Goal: Task Accomplishment & Management: Use online tool/utility

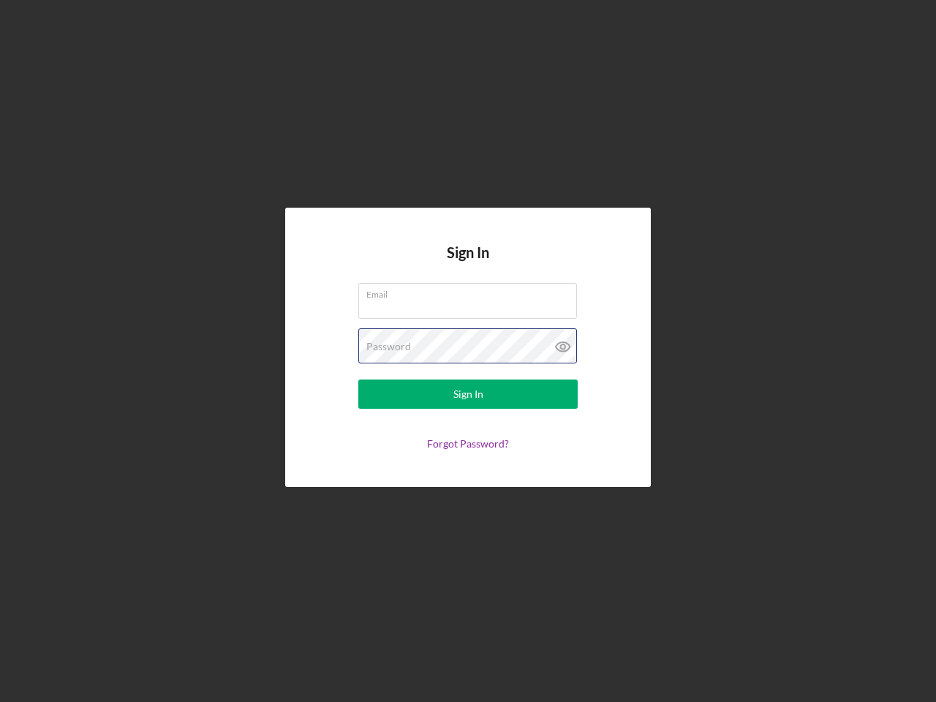
click at [468, 351] on div "Password" at bounding box center [467, 346] width 219 height 37
click at [563, 347] on icon at bounding box center [563, 346] width 37 height 37
